Goal: Transaction & Acquisition: Purchase product/service

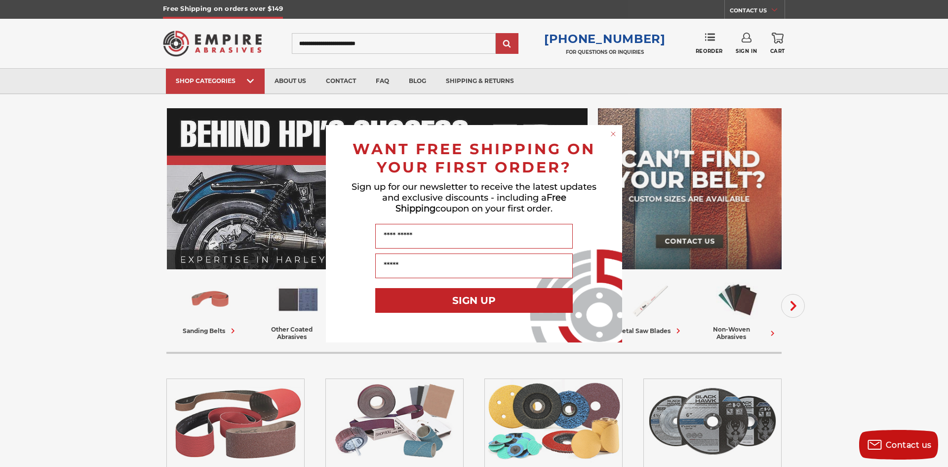
click at [218, 333] on div "Close dialog WANT FREE SHIPPING ON YOUR FIRST ORDER? Sign up for our newsletter…" at bounding box center [474, 233] width 948 height 467
click at [611, 131] on circle "Close dialog" at bounding box center [613, 133] width 9 height 9
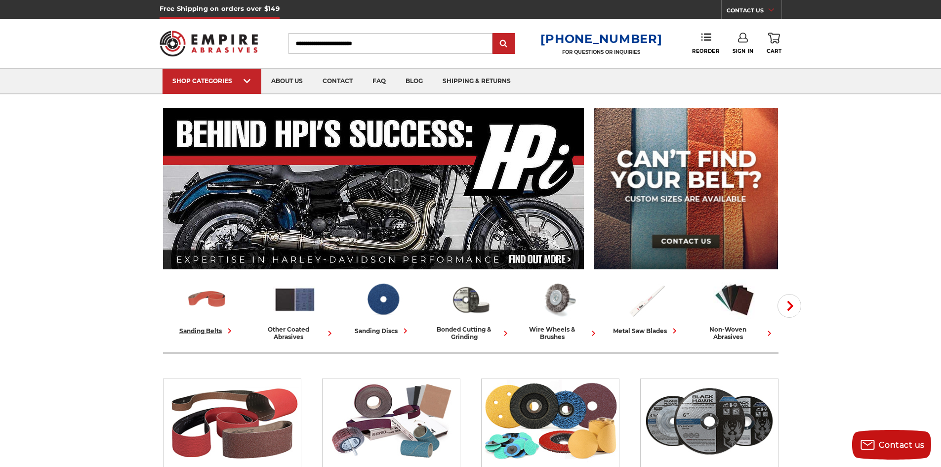
click at [220, 328] on div "sanding belts" at bounding box center [206, 330] width 55 height 10
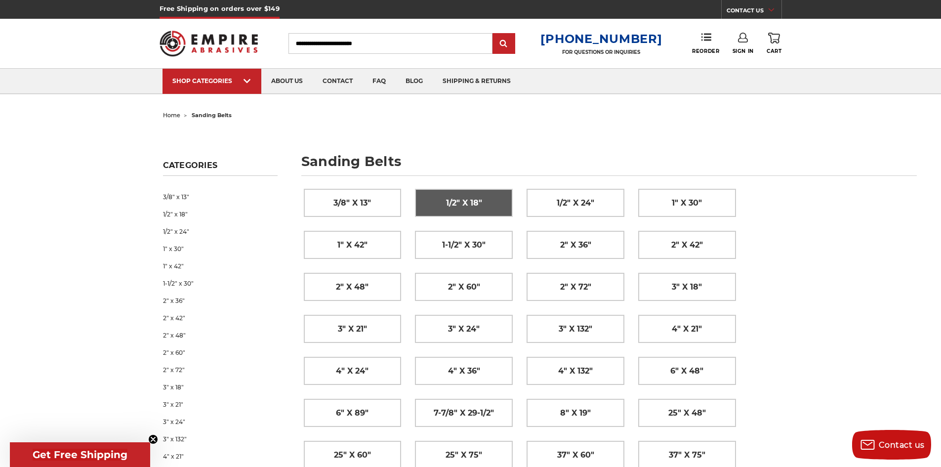
click at [489, 202] on link "1/2" x 18"" at bounding box center [463, 202] width 97 height 27
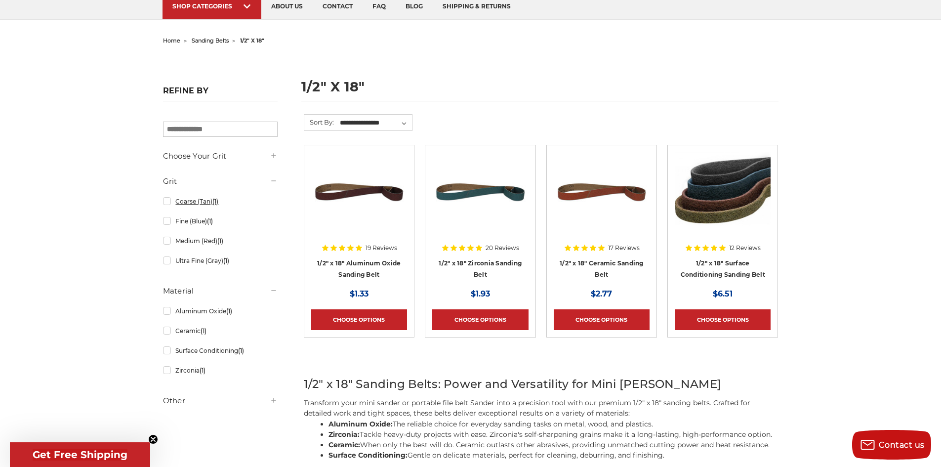
scroll to position [99, 0]
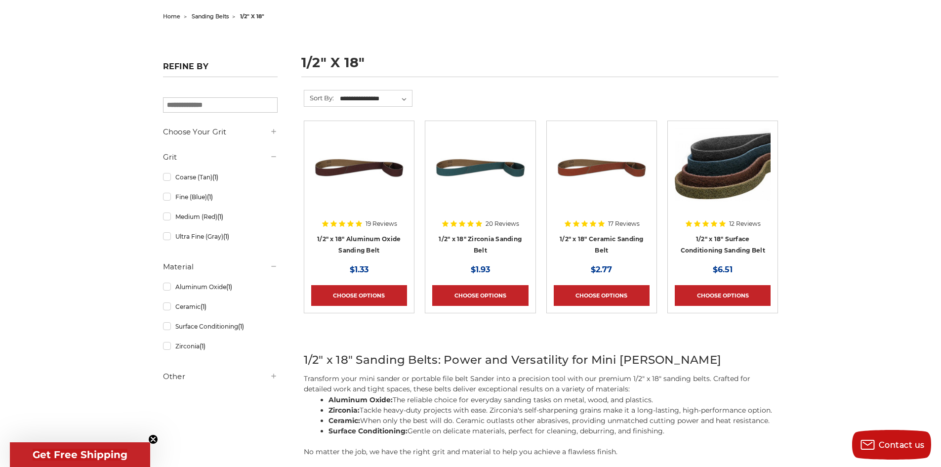
click at [610, 238] on div at bounding box center [602, 191] width 96 height 126
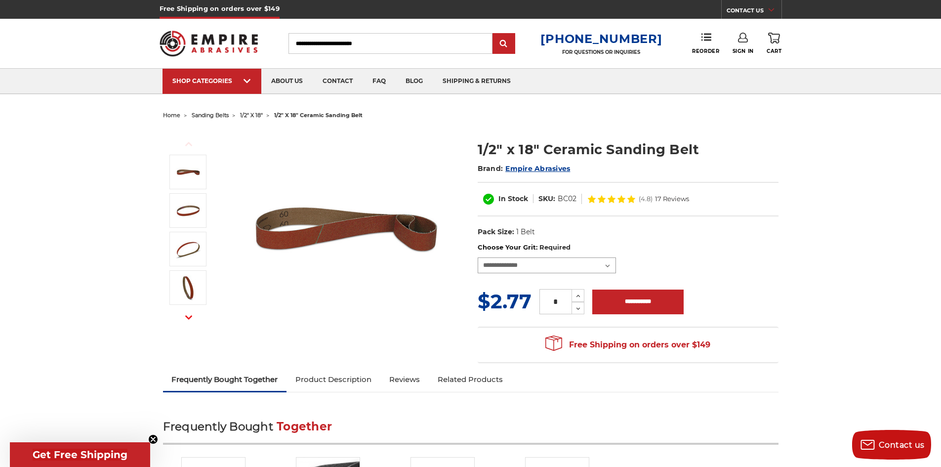
click at [533, 264] on select "**********" at bounding box center [547, 265] width 138 height 16
select select "****"
click at [478, 257] on select "**********" at bounding box center [547, 265] width 138 height 16
click at [442, 285] on img at bounding box center [346, 228] width 198 height 198
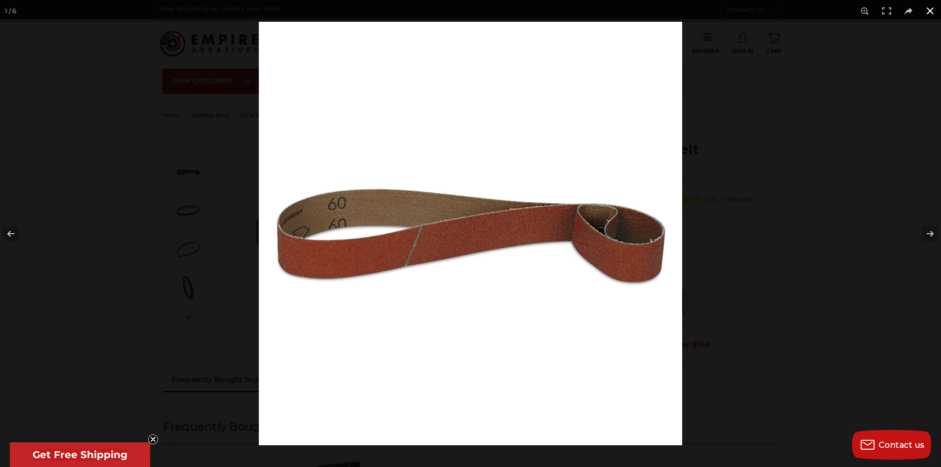
click at [892, 106] on div at bounding box center [729, 255] width 941 height 467
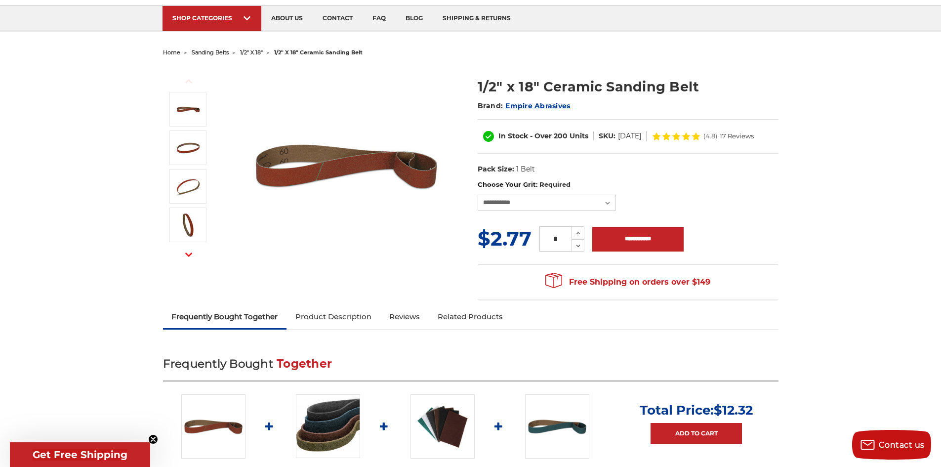
scroll to position [99, 0]
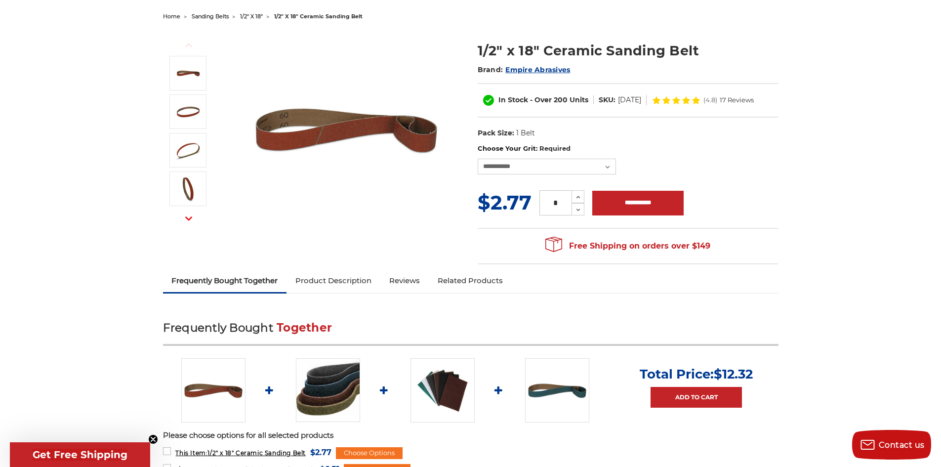
click at [680, 99] on icon at bounding box center [676, 99] width 8 height 7
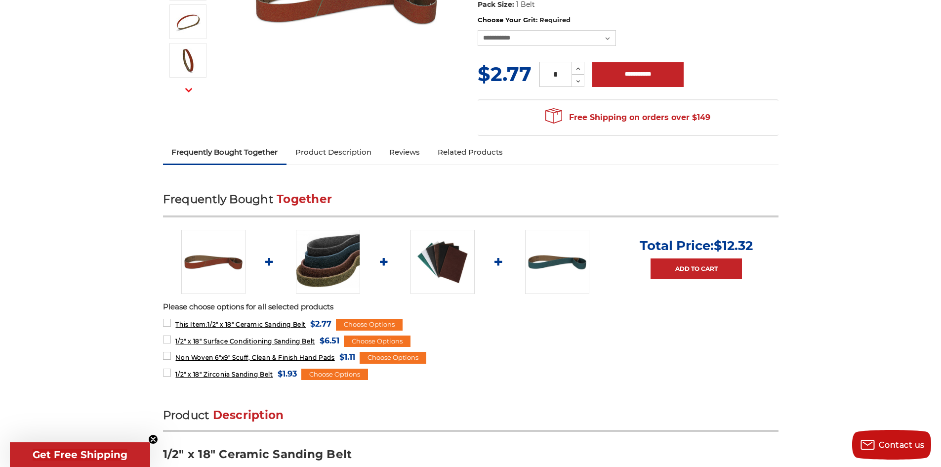
scroll to position [0, 0]
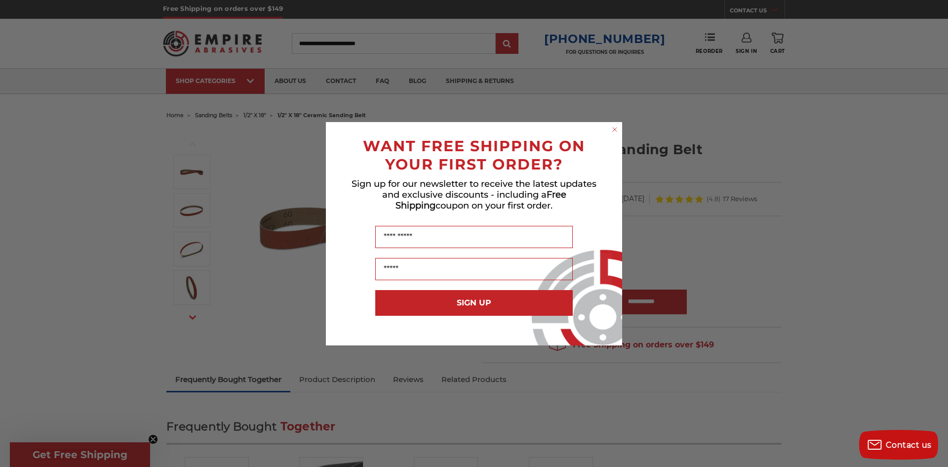
click at [67, 156] on div "Close dialog WANT FREE SHIPPING ON YOUR FIRST ORDER? Sign up for our newsletter…" at bounding box center [474, 233] width 948 height 467
click at [612, 128] on circle "Close dialog" at bounding box center [614, 128] width 9 height 9
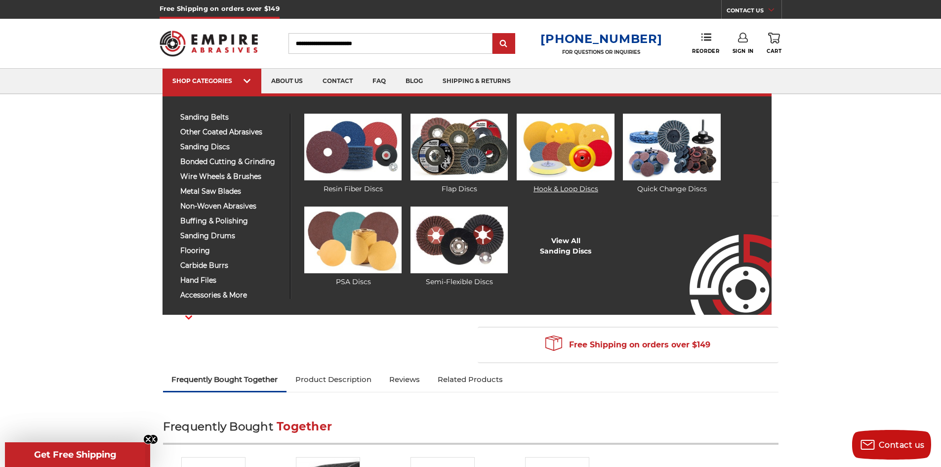
click at [599, 158] on img at bounding box center [565, 147] width 97 height 67
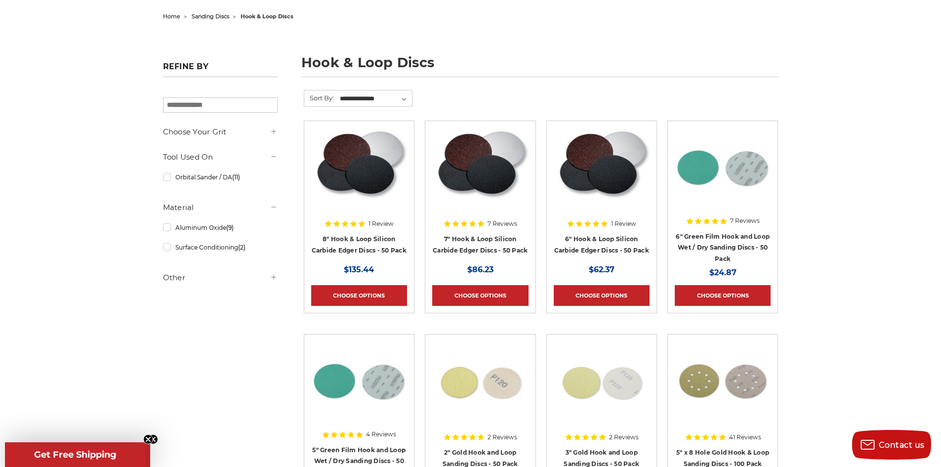
scroll to position [198, 0]
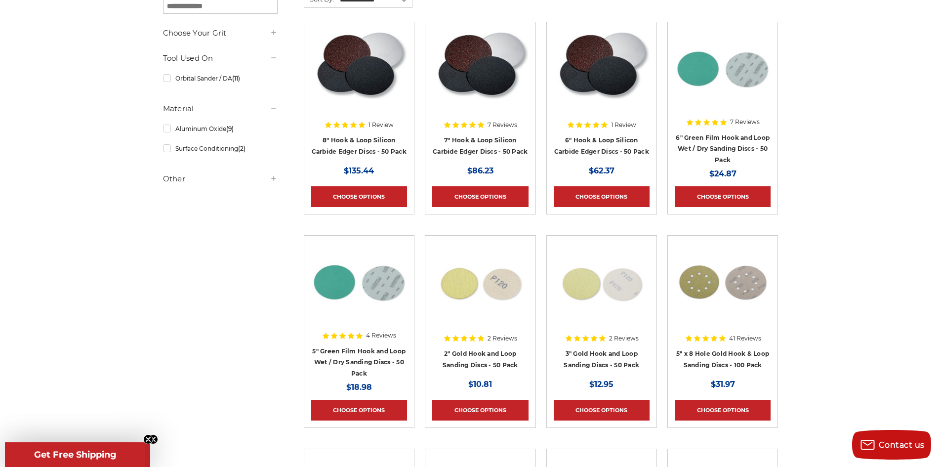
click at [582, 136] on div at bounding box center [602, 92] width 96 height 126
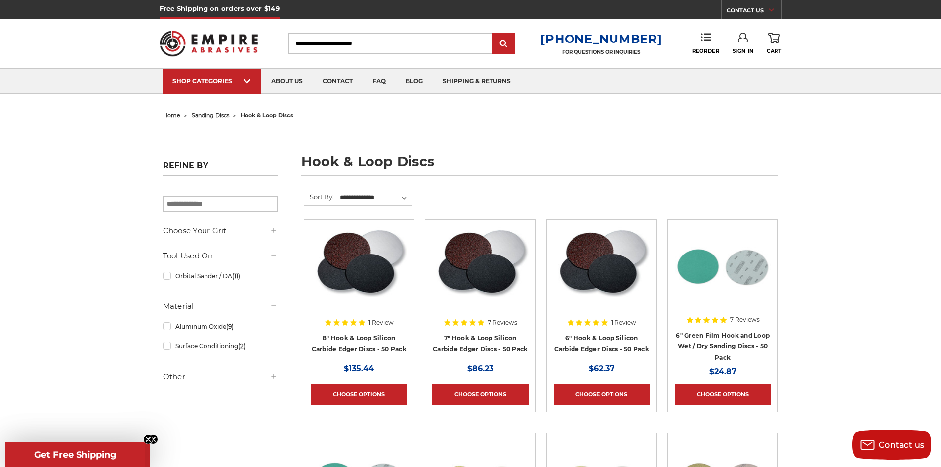
click at [197, 204] on input "search" at bounding box center [220, 203] width 115 height 15
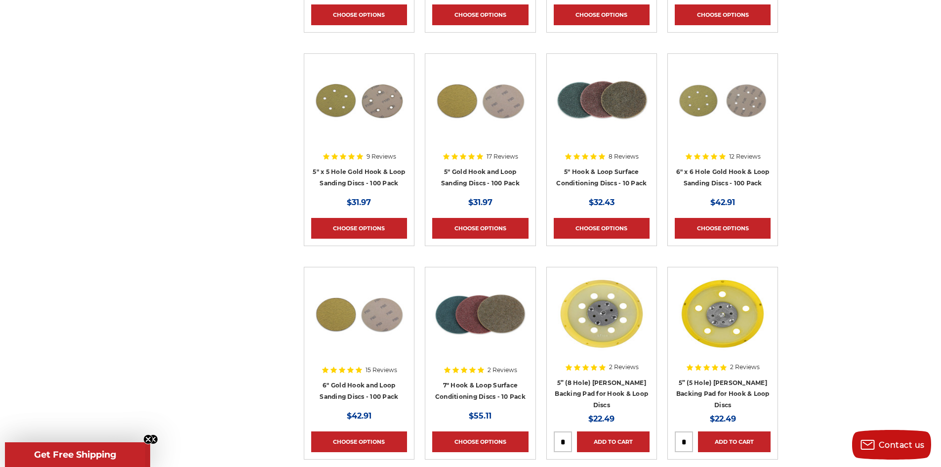
scroll to position [691, 0]
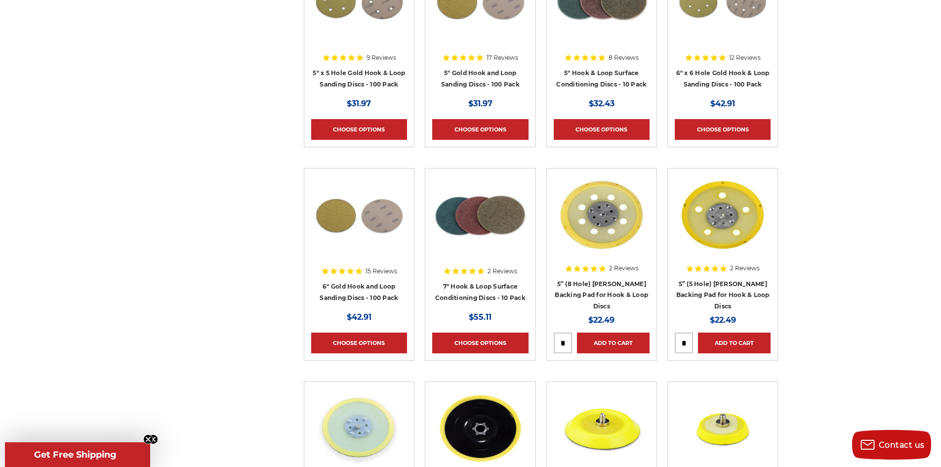
click at [372, 283] on div at bounding box center [359, 238] width 96 height 126
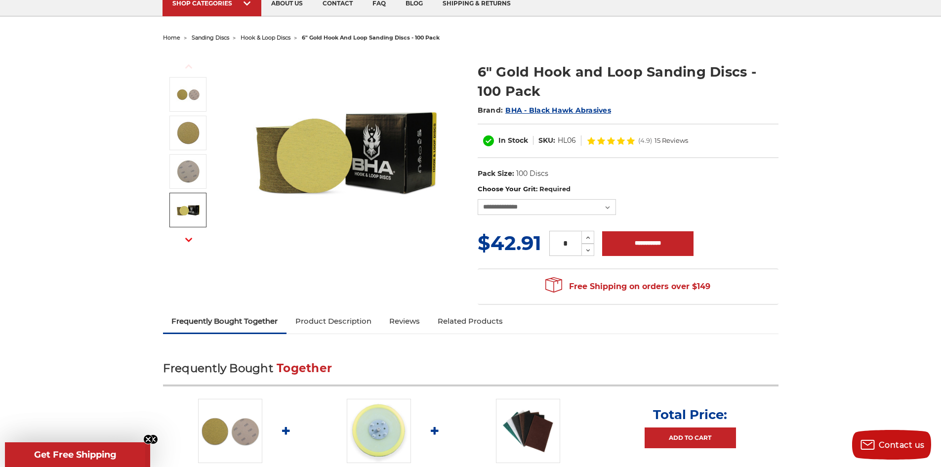
scroll to position [99, 0]
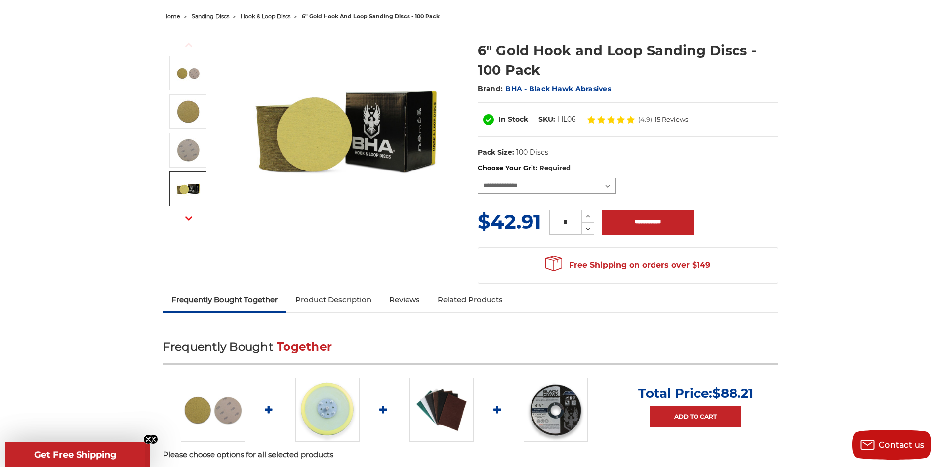
click at [521, 182] on select "**********" at bounding box center [547, 186] width 138 height 16
click at [301, 231] on div "Previous Next" at bounding box center [470, 156] width 629 height 265
click at [613, 121] on icon at bounding box center [611, 120] width 8 height 8
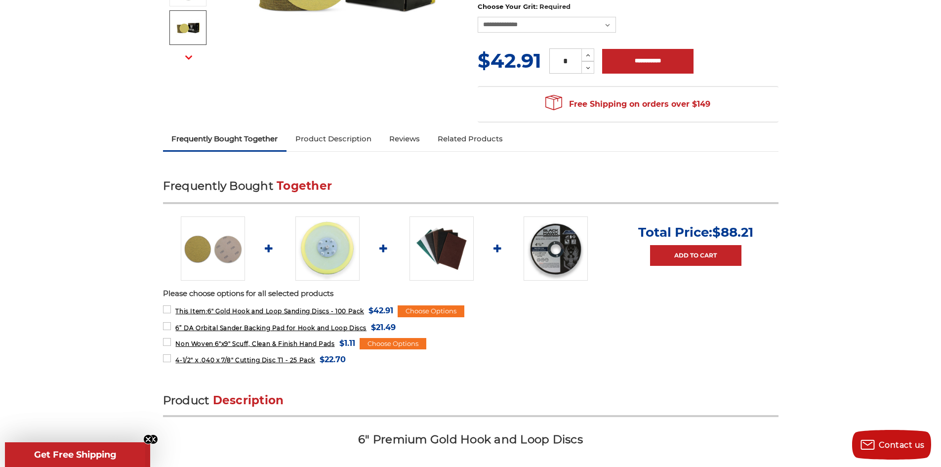
scroll to position [0, 0]
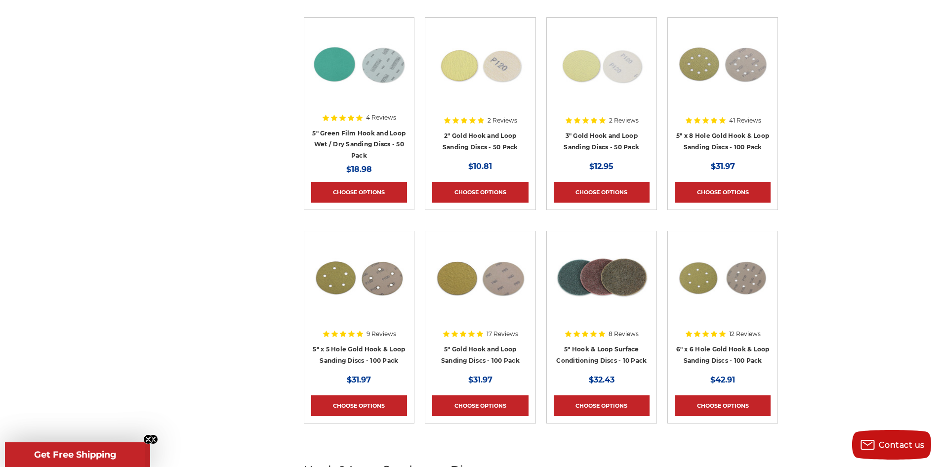
scroll to position [99, 0]
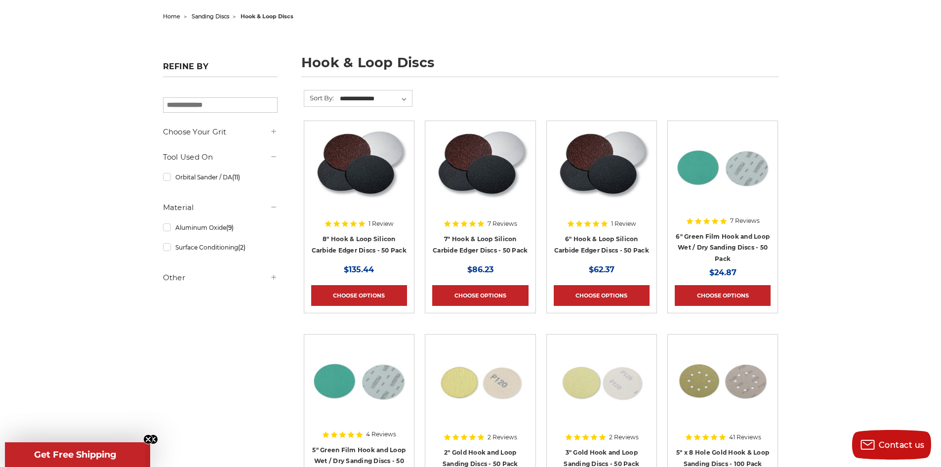
click at [735, 239] on div at bounding box center [723, 191] width 96 height 126
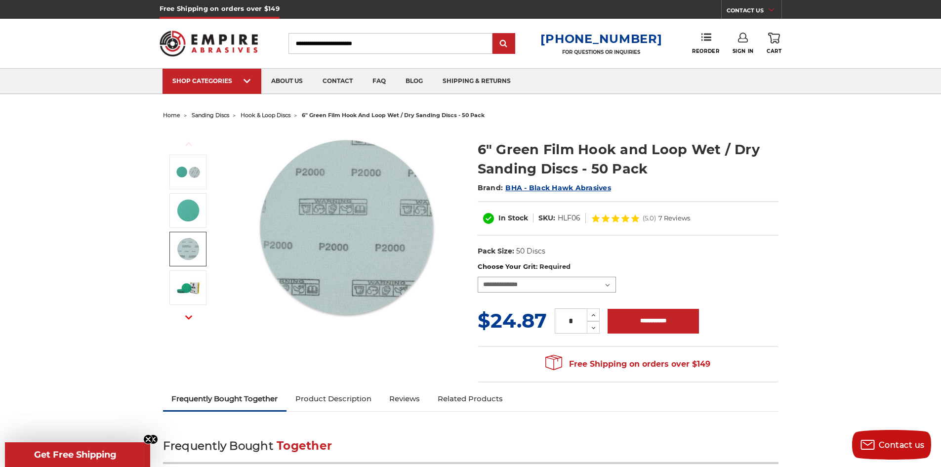
click at [496, 286] on select "**********" at bounding box center [547, 285] width 138 height 16
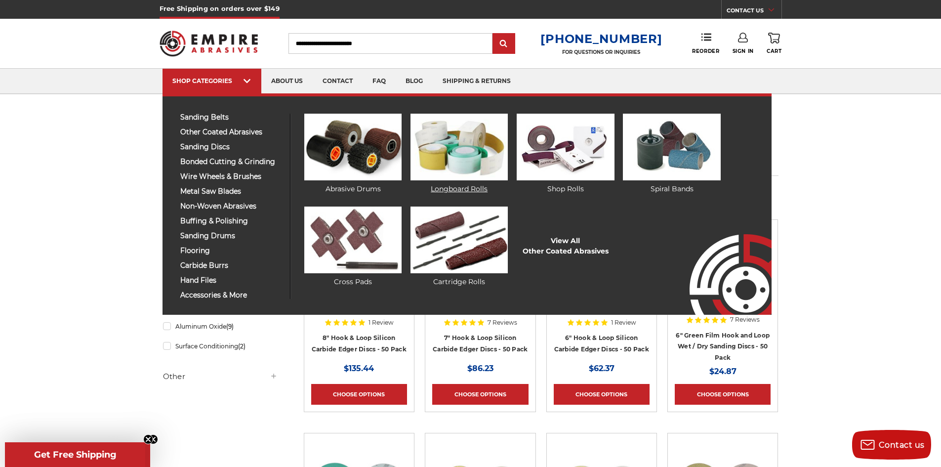
click at [445, 150] on img at bounding box center [458, 147] width 97 height 67
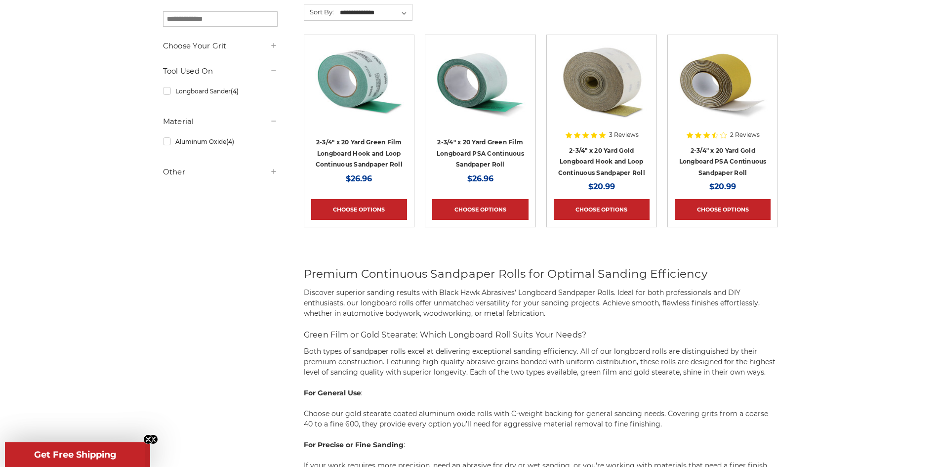
scroll to position [198, 0]
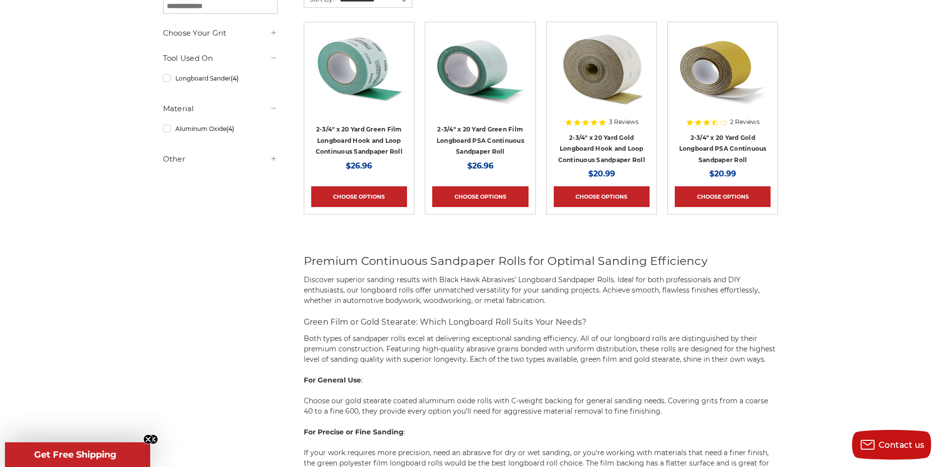
click at [463, 146] on div at bounding box center [480, 92] width 96 height 126
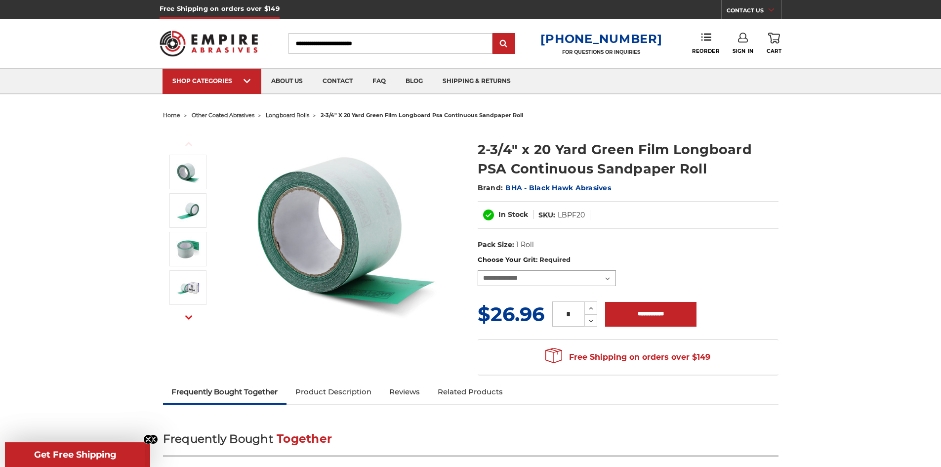
click at [554, 282] on select "**********" at bounding box center [547, 278] width 138 height 16
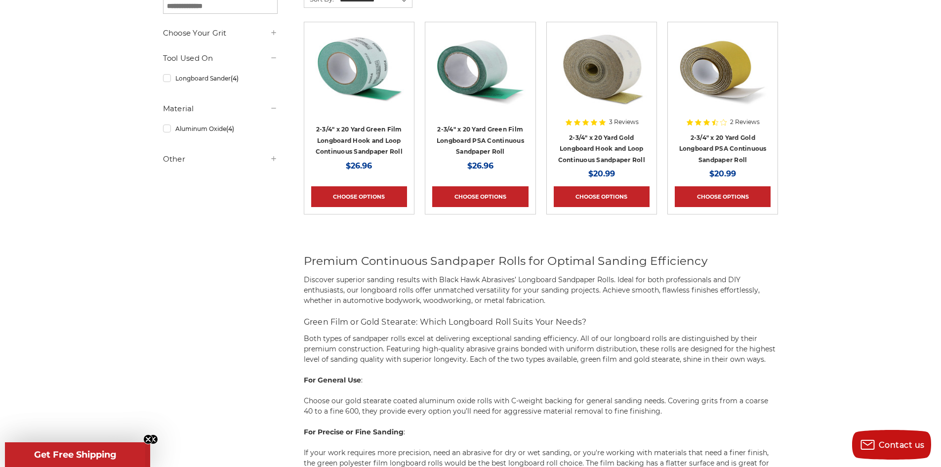
click at [720, 147] on div at bounding box center [723, 92] width 96 height 126
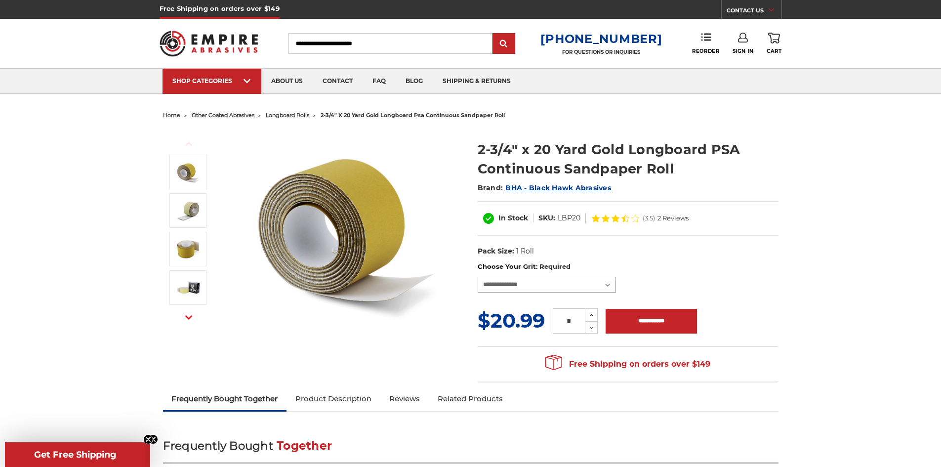
click at [543, 284] on select "**********" at bounding box center [547, 285] width 138 height 16
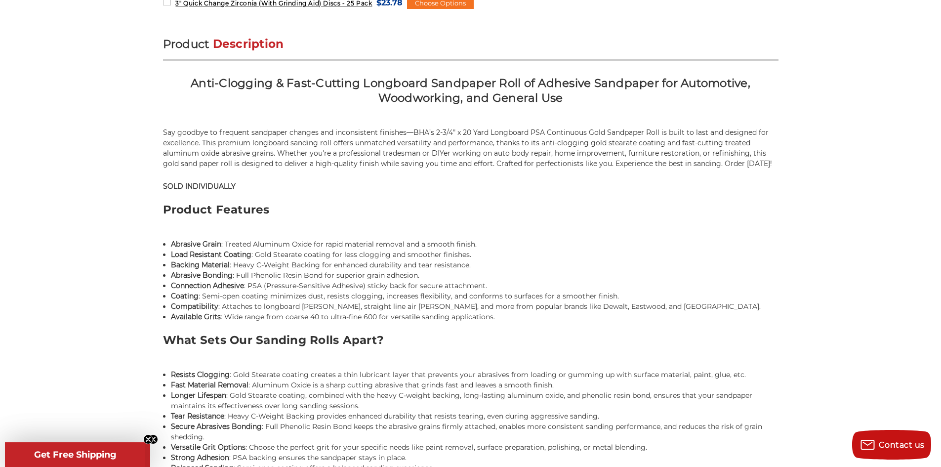
scroll to position [691, 0]
